Goal: Check status: Check status

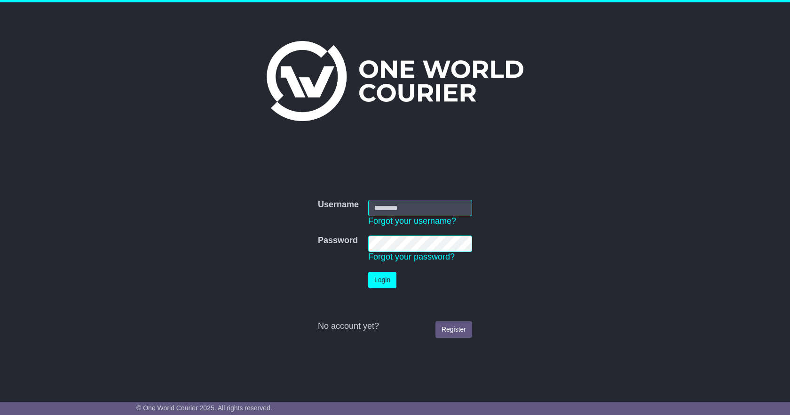
type input "**********"
click at [381, 275] on button "Login" at bounding box center [382, 279] width 28 height 16
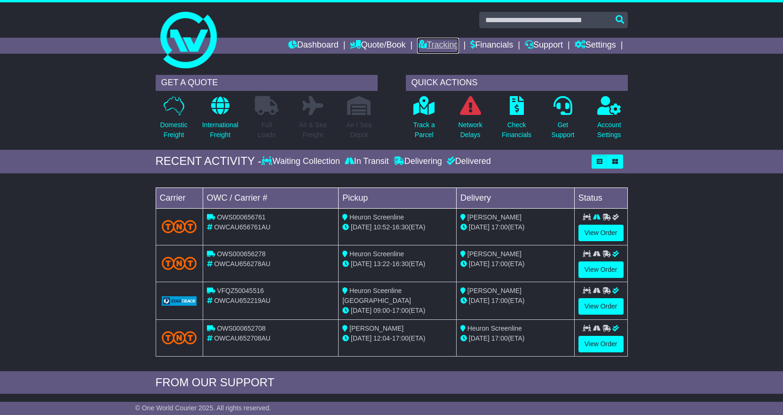
click at [432, 45] on link "Tracking" at bounding box center [437, 46] width 41 height 16
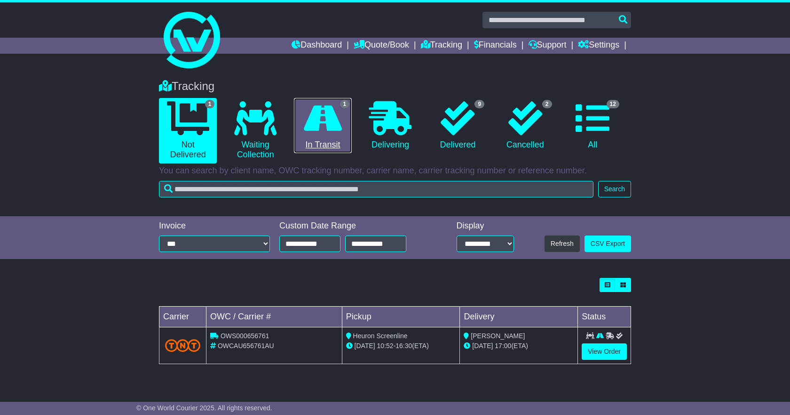
click at [321, 117] on icon at bounding box center [323, 118] width 38 height 34
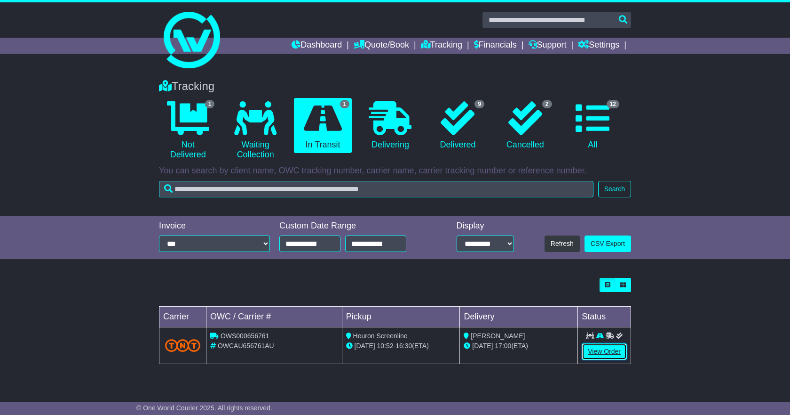
click at [606, 352] on link "View Order" at bounding box center [604, 351] width 45 height 16
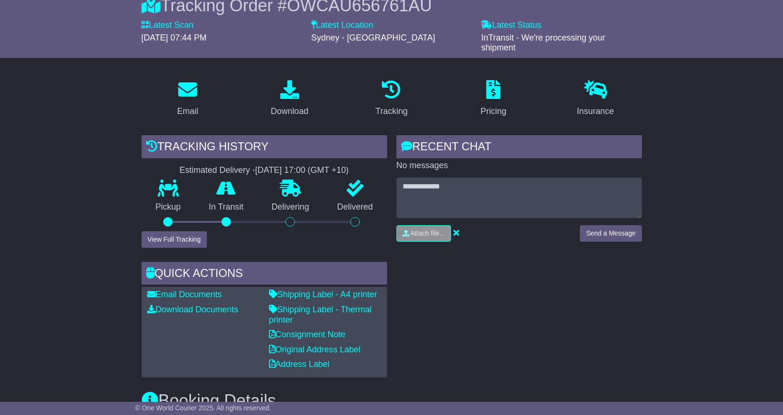
scroll to position [94, 0]
click at [181, 239] on button "View Full Tracking" at bounding box center [174, 239] width 65 height 16
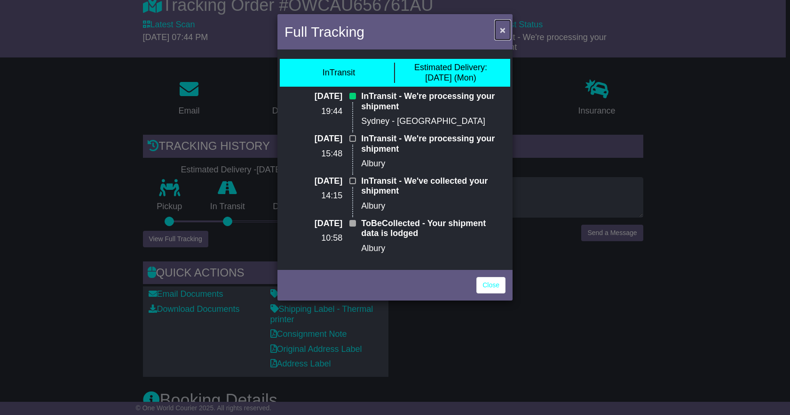
click at [500, 29] on span "×" at bounding box center [503, 29] width 6 height 11
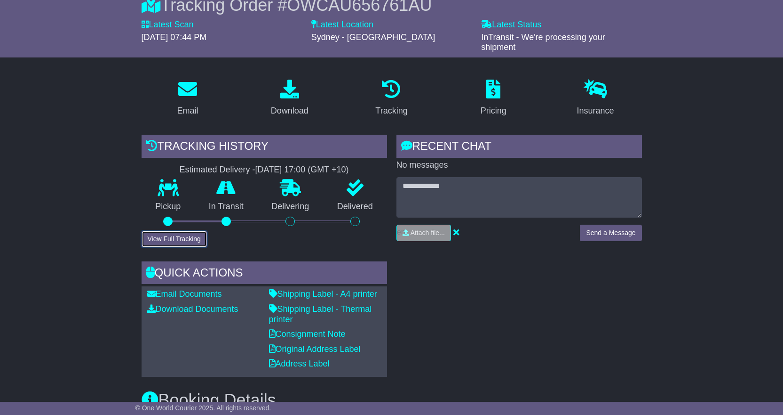
scroll to position [118, 0]
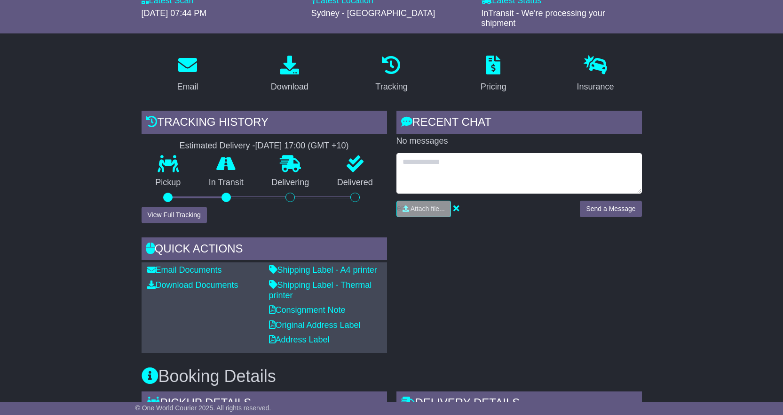
click at [563, 165] on textarea at bounding box center [520, 173] width 246 height 40
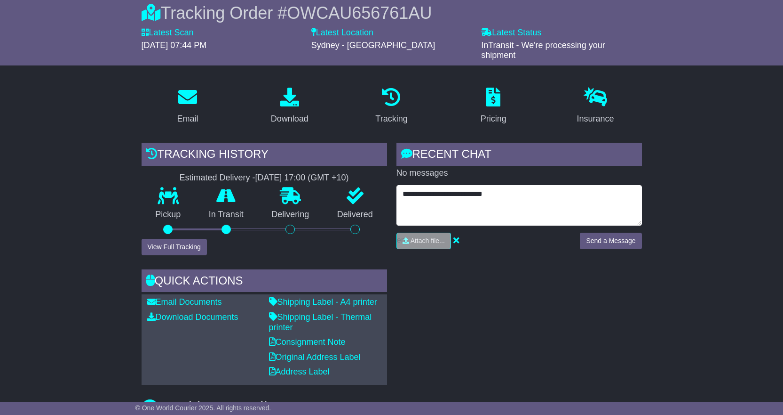
scroll to position [88, 0]
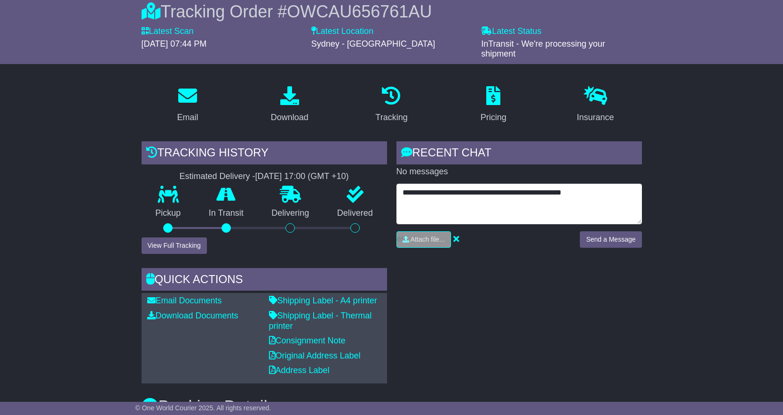
type textarea "**********"
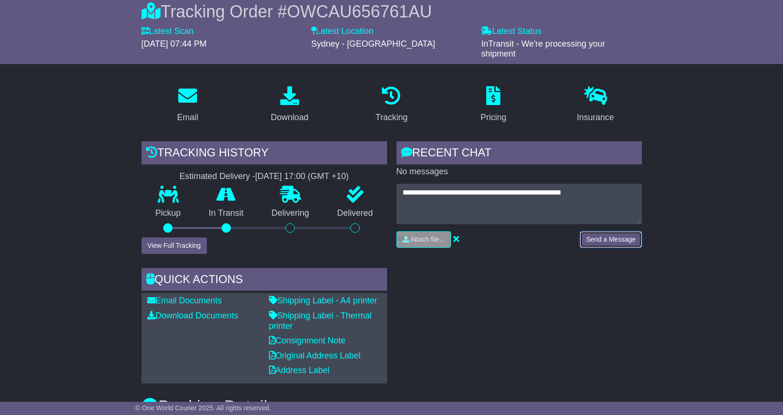
click at [620, 239] on button "Send a Message" at bounding box center [611, 239] width 62 height 16
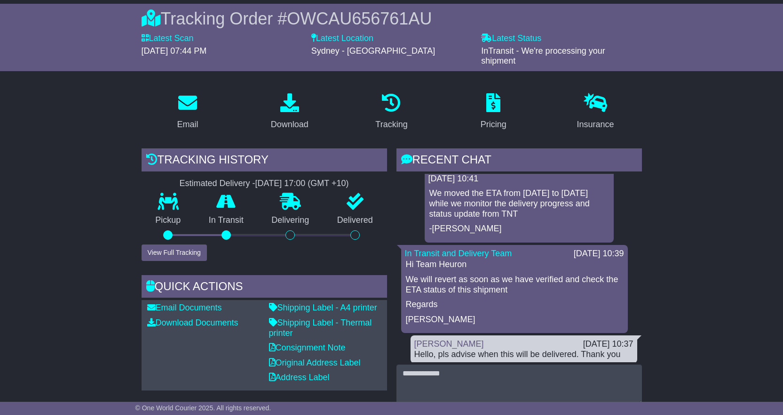
scroll to position [78, 0]
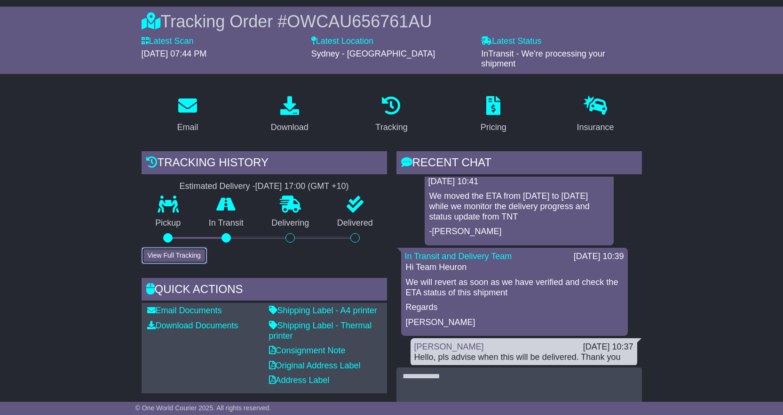
click at [185, 255] on button "View Full Tracking" at bounding box center [174, 255] width 65 height 16
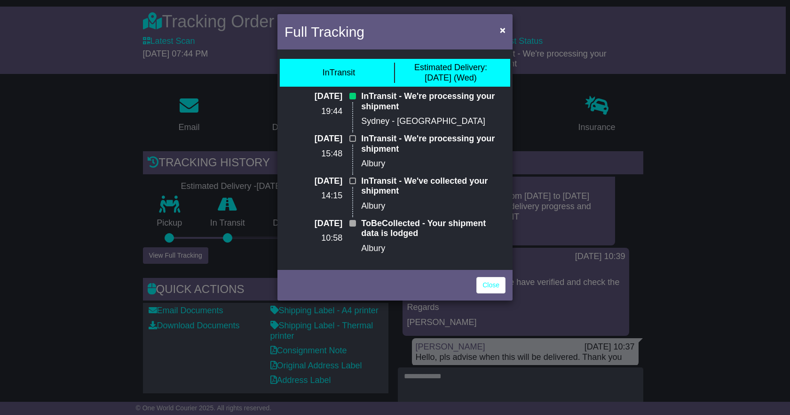
click at [43, 190] on div "Full Tracking × InTransit Estimated Delivery: [DATE] (Wed) [DATE] 19:44 InTrans…" at bounding box center [395, 207] width 790 height 415
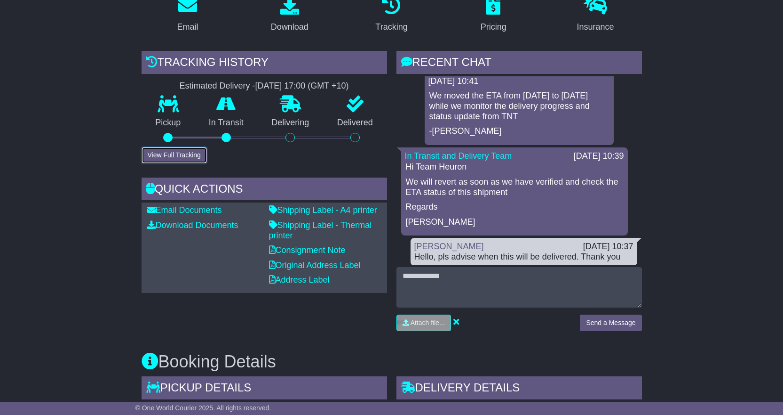
scroll to position [172, 0]
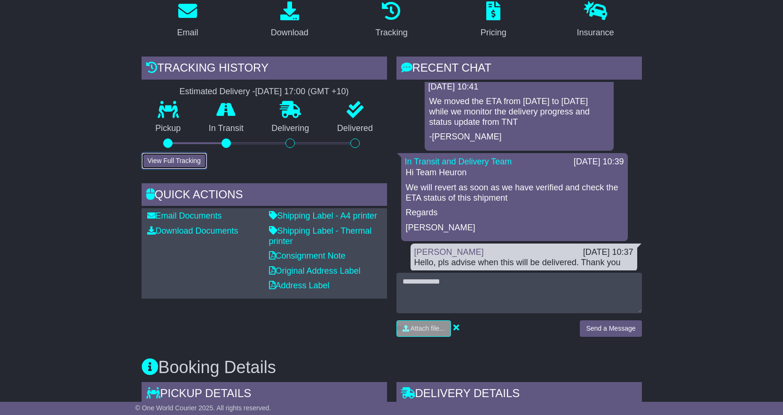
click at [192, 164] on button "View Full Tracking" at bounding box center [174, 160] width 65 height 16
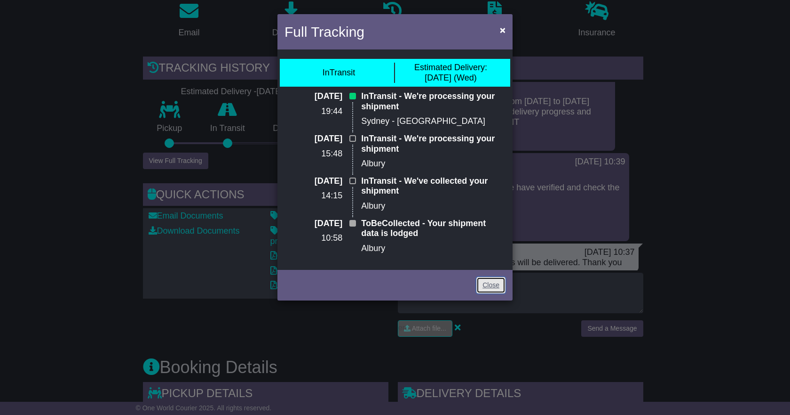
click at [481, 285] on link "Close" at bounding box center [491, 285] width 29 height 16
